Goal: Task Accomplishment & Management: Use online tool/utility

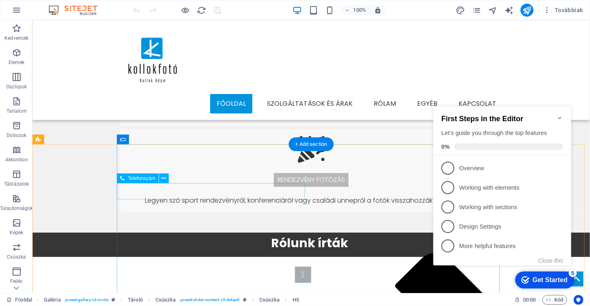
scroll to position [1001, 0]
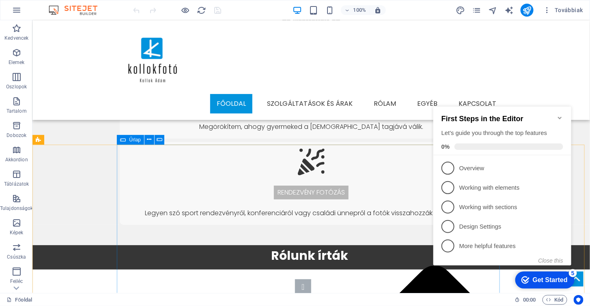
click at [126, 139] on div "Űrlap" at bounding box center [130, 140] width 27 height 10
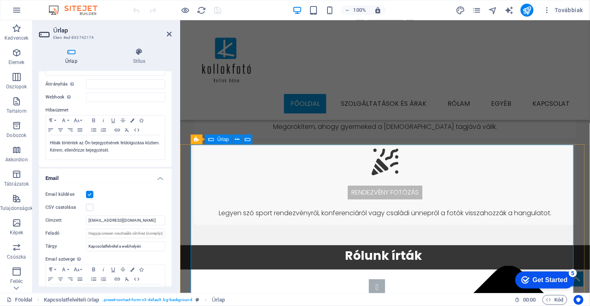
scroll to position [942, 0]
click at [108, 232] on input "Feladó" at bounding box center [125, 234] width 79 height 10
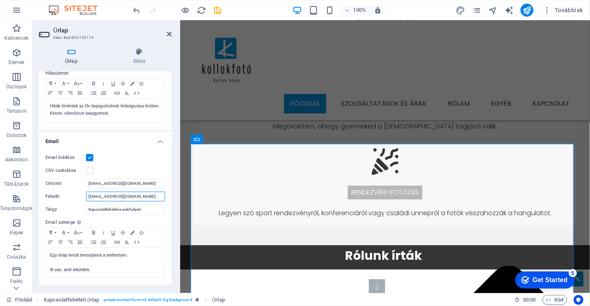
scroll to position [943, 0]
type input "[EMAIL_ADDRESS][DOMAIN_NAME]"
drag, startPoint x: 134, startPoint y: 196, endPoint x: 86, endPoint y: 205, distance: 48.6
click at [86, 205] on div "Email küldése CSV csatolása Címzett [EMAIL_ADDRESS][DOMAIN_NAME] Feladó [EMAIL_…" at bounding box center [105, 215] width 133 height 139
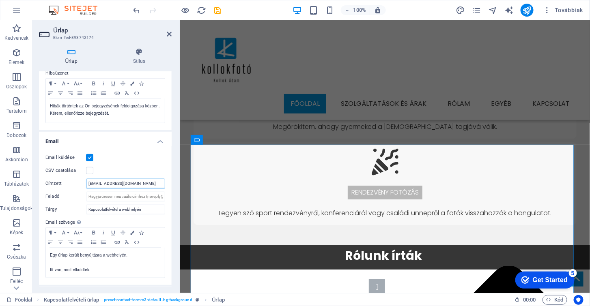
drag, startPoint x: 134, startPoint y: 185, endPoint x: 79, endPoint y: 191, distance: 55.1
click at [79, 191] on div "Email küldése CSV csatolása Címzett [EMAIL_ADDRESS][DOMAIN_NAME] Feladó Tárgy K…" at bounding box center [105, 215] width 133 height 139
paste input "[EMAIL_ADDRESS][DOMAIN_NAME]"
type input "[EMAIL_ADDRESS][DOMAIN_NAME]"
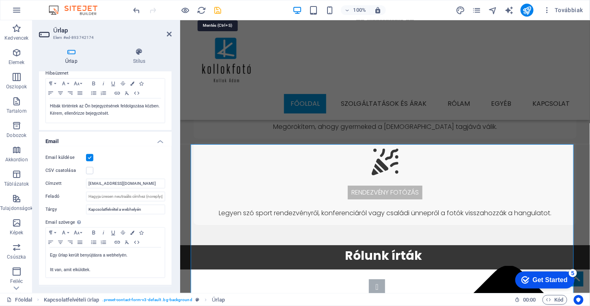
click at [217, 10] on icon "save" at bounding box center [217, 10] width 9 height 9
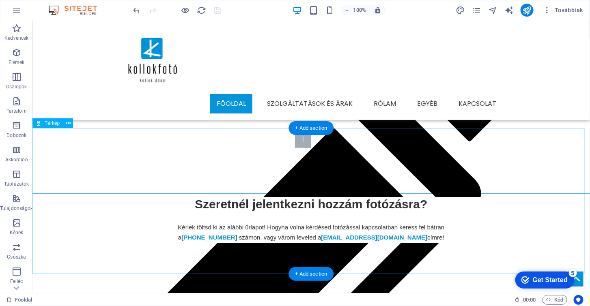
scroll to position [1254, 0]
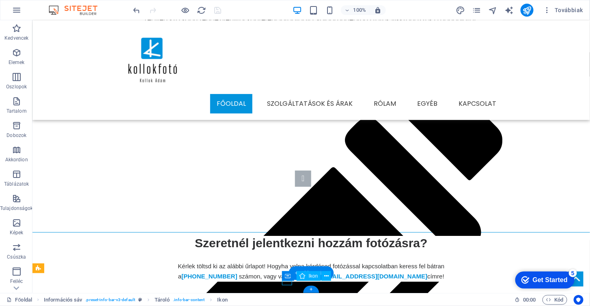
select select "xMidYMid"
select select "px"
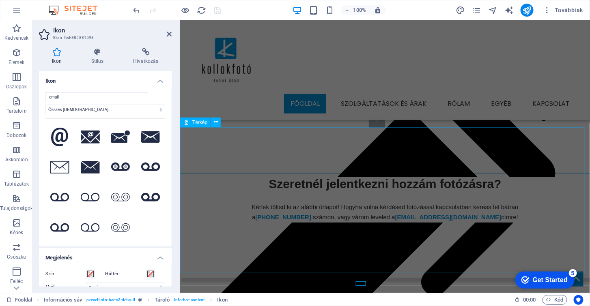
scroll to position [1195, 0]
click at [167, 30] on h2 "Ikon" at bounding box center [112, 30] width 118 height 7
click at [169, 32] on icon at bounding box center [169, 34] width 5 height 6
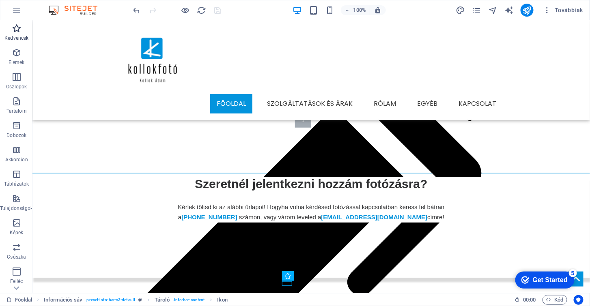
scroll to position [1254, 0]
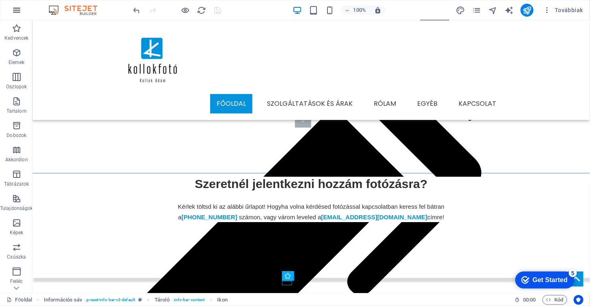
click at [14, 8] on icon "button" at bounding box center [17, 10] width 10 height 10
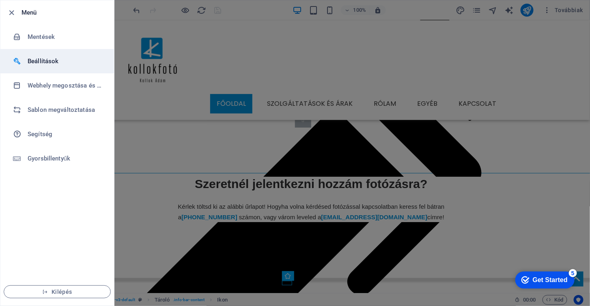
click at [41, 62] on h6 "Beállítások" at bounding box center [65, 61] width 75 height 10
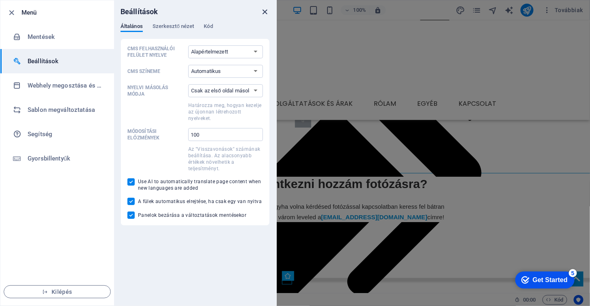
scroll to position [1255, 0]
click at [266, 14] on icon "close" at bounding box center [264, 11] width 9 height 9
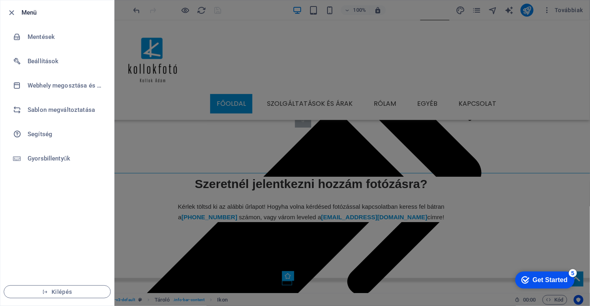
click at [254, 212] on div at bounding box center [295, 153] width 590 height 306
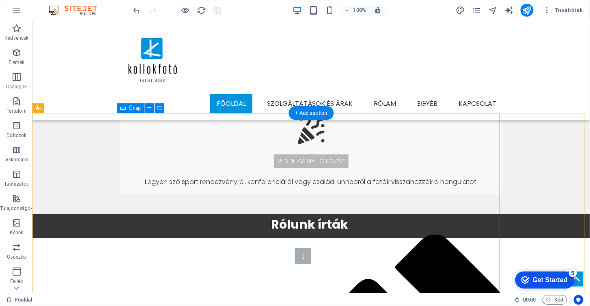
scroll to position [959, 0]
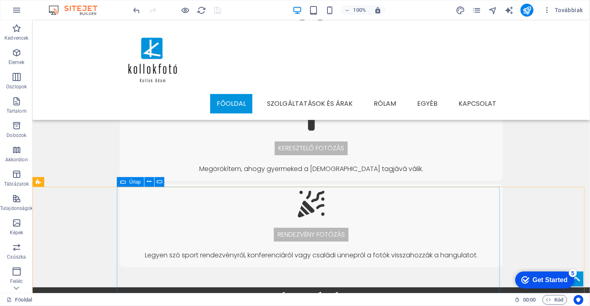
click at [119, 179] on div "Űrlap" at bounding box center [130, 182] width 27 height 10
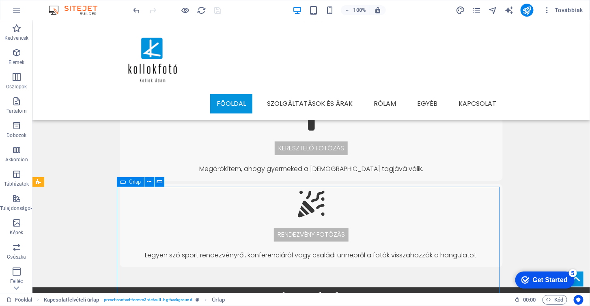
click at [119, 179] on div "Űrlap" at bounding box center [130, 182] width 27 height 10
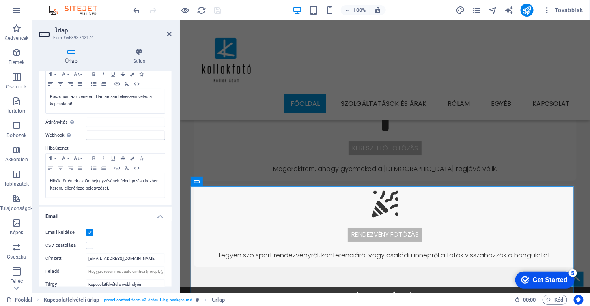
scroll to position [73, 0]
click at [167, 34] on icon at bounding box center [169, 34] width 5 height 6
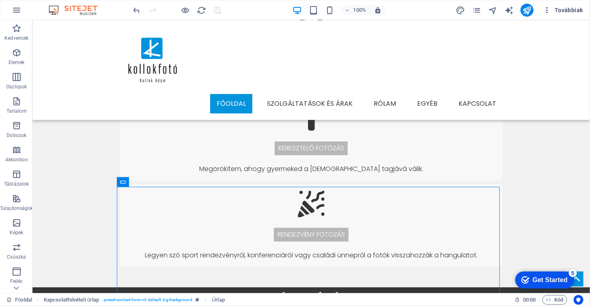
click at [564, 8] on span "Továbbiak" at bounding box center [563, 10] width 40 height 8
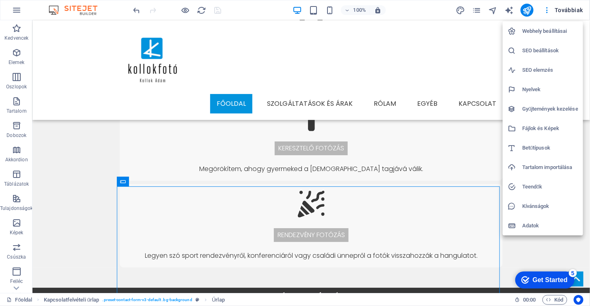
scroll to position [959, 0]
click at [491, 25] on div at bounding box center [295, 153] width 590 height 306
